Goal: Information Seeking & Learning: Learn about a topic

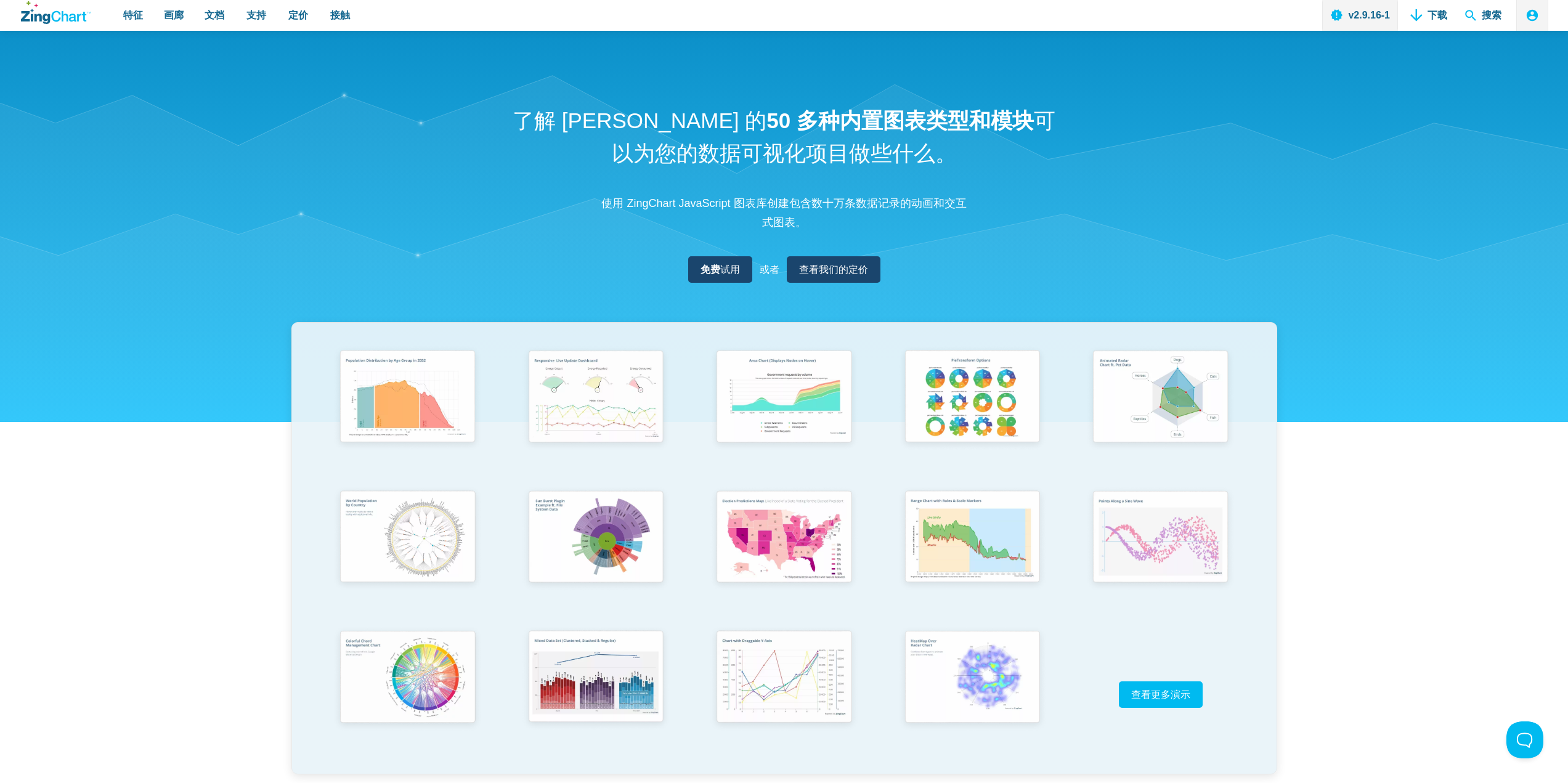
click at [1433, 467] on div "了解 ZingChart 的 50 多种内置图表类型和模块 可以为您的数据可视化项目做些什么。 使用 ZingChart JavaScript 图表库创建包含…" at bounding box center [784, 420] width 1540 height 778
click at [204, 44] on font "按图表类型浏览" at bounding box center [196, 44] width 64 height 11
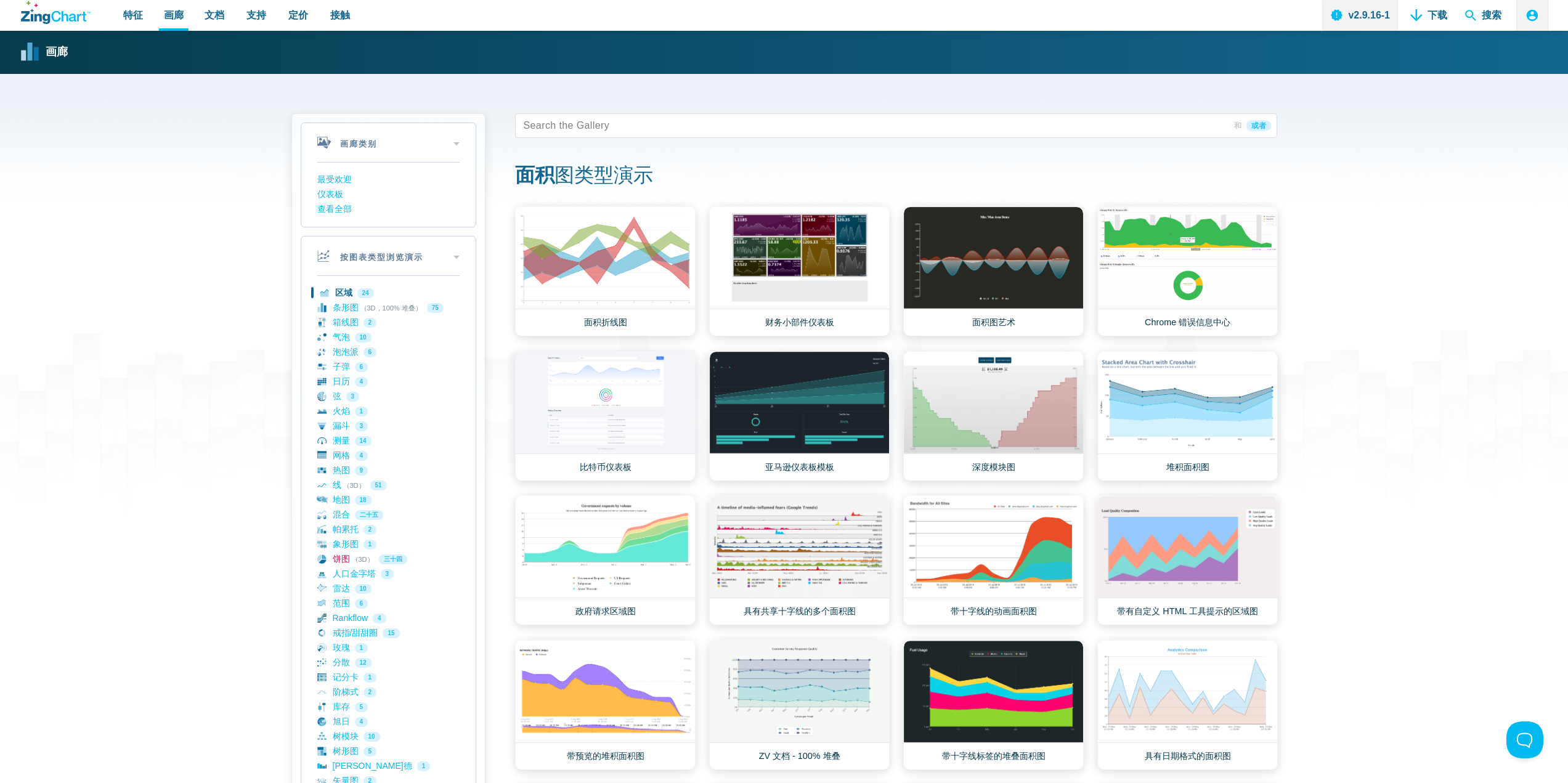
click at [347, 561] on link "饼图 （3D） 三十四" at bounding box center [388, 559] width 142 height 15
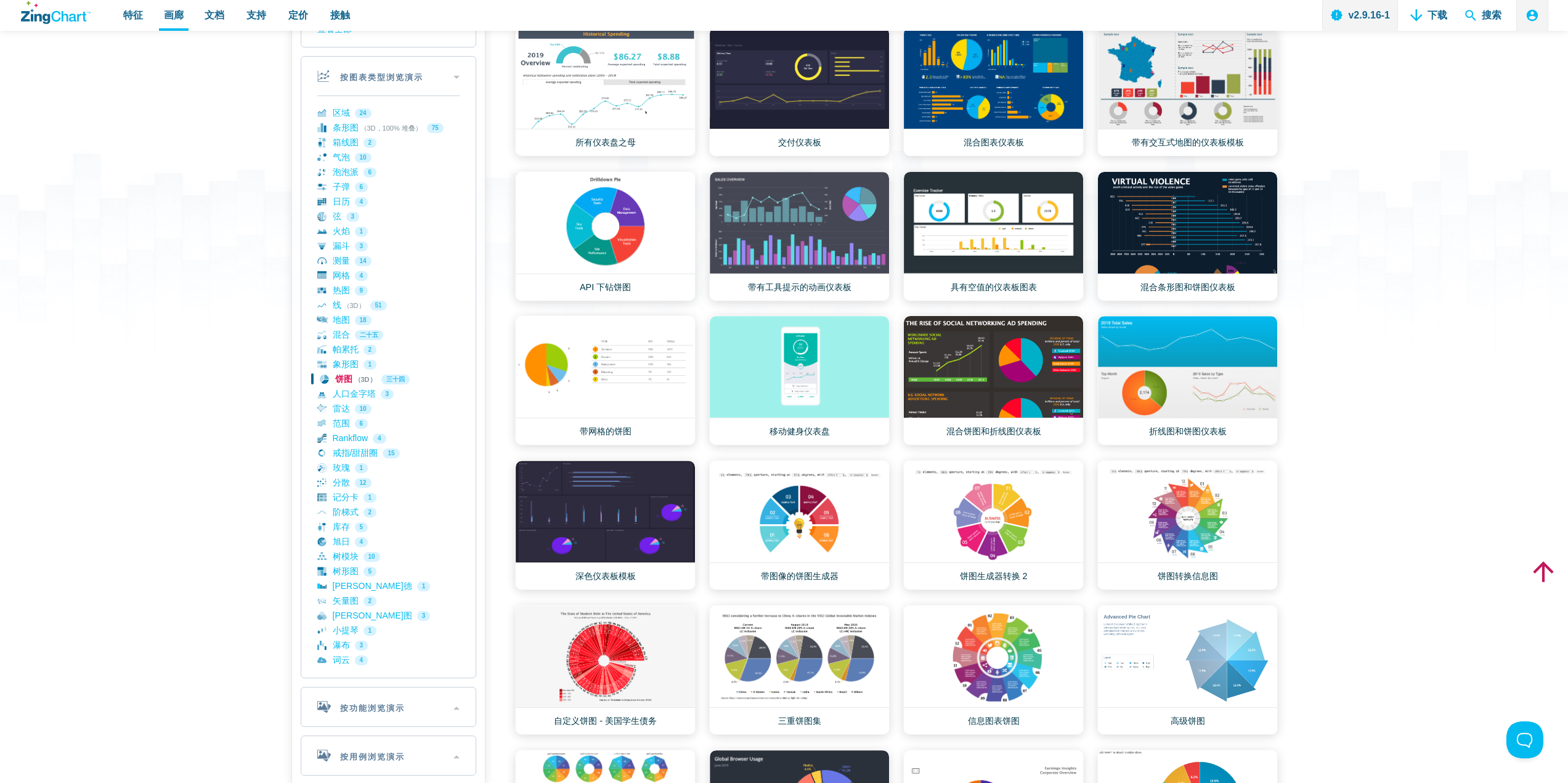
scroll to position [82, 0]
